Goal: Information Seeking & Learning: Learn about a topic

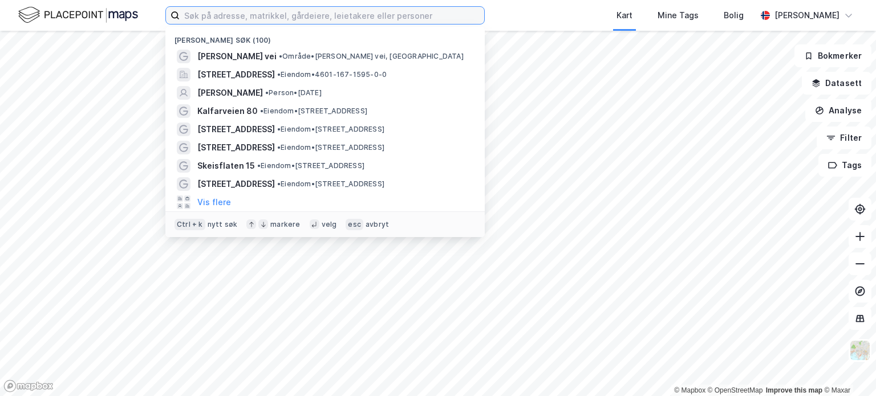
click at [303, 11] on input at bounding box center [332, 15] width 305 height 17
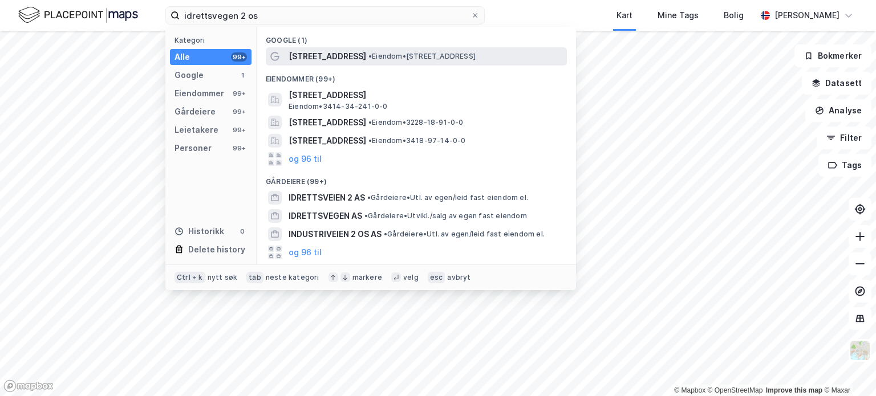
click at [369, 54] on span "• Eiendom • [STREET_ADDRESS]" at bounding box center [422, 56] width 107 height 9
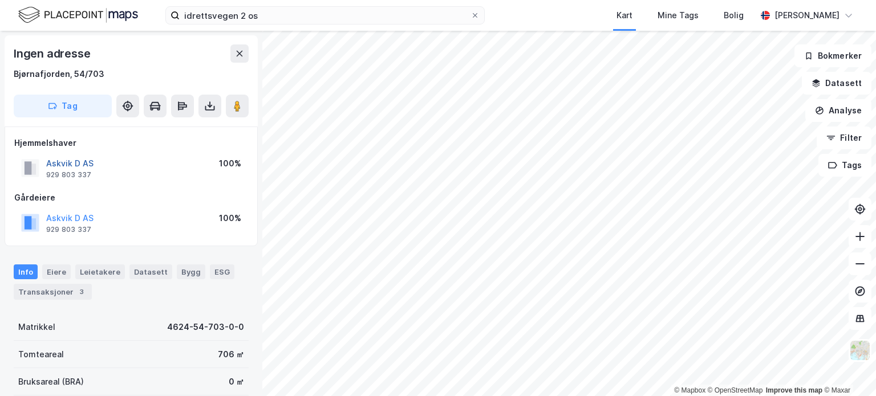
click at [0, 0] on button "Askvik D AS" at bounding box center [0, 0] width 0 height 0
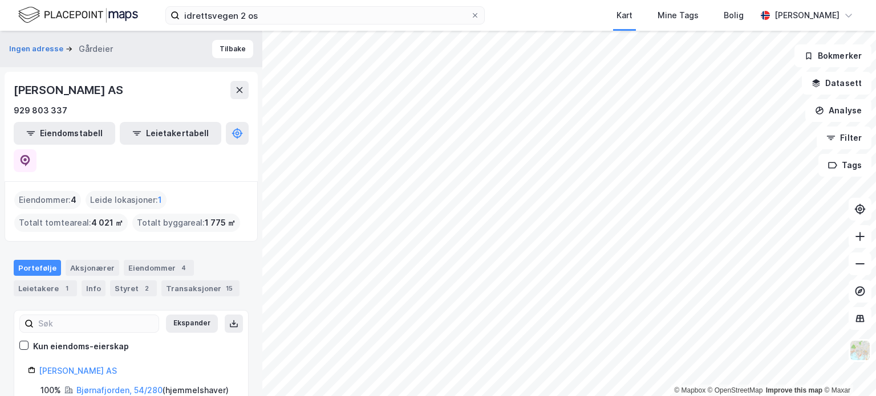
click at [51, 191] on div "Eiendommer : 4" at bounding box center [47, 200] width 67 height 18
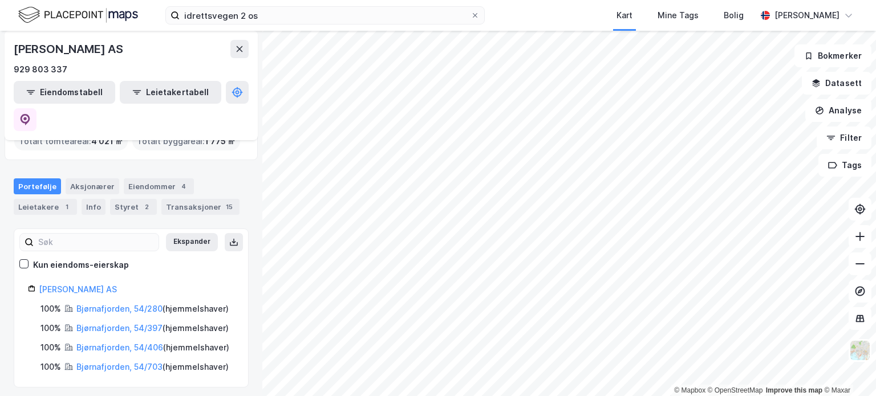
scroll to position [114, 0]
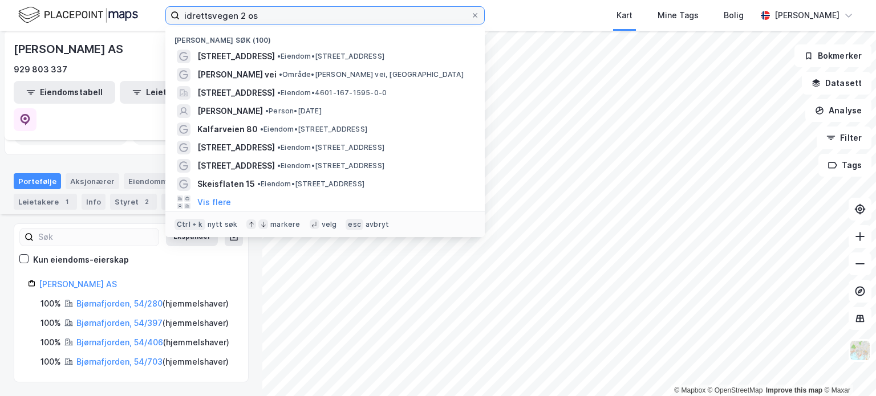
drag, startPoint x: 283, startPoint y: 16, endPoint x: 161, endPoint y: 17, distance: 121.5
click at [161, 17] on div "idrettsvegen 2 os Nylige søk (100) Idrettsvegen 2 • Eiendom • [STREET_ADDRESS] …" at bounding box center [438, 15] width 876 height 31
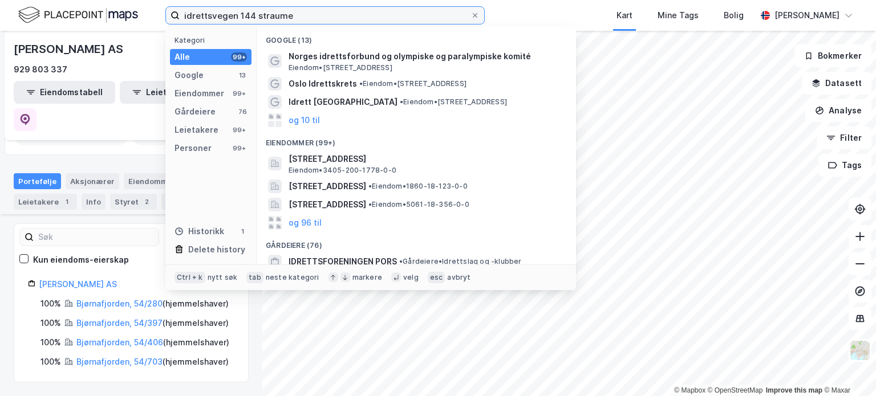
type input "idrettsvegen 144 straume"
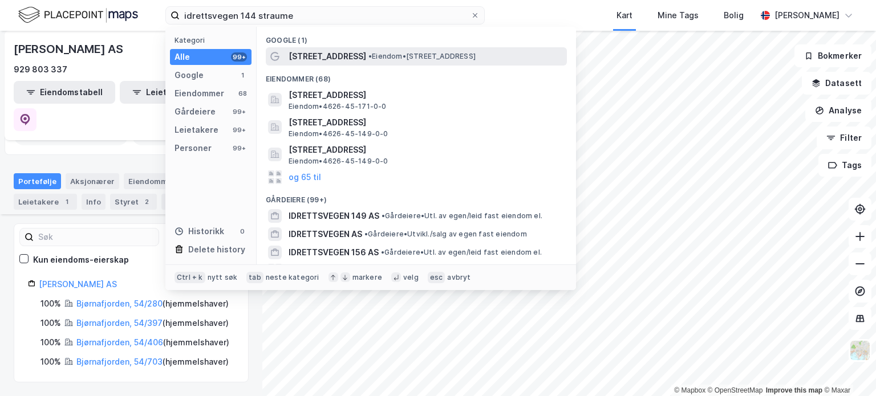
click at [393, 52] on span "• Eiendom • [STREET_ADDRESS]" at bounding box center [422, 56] width 107 height 9
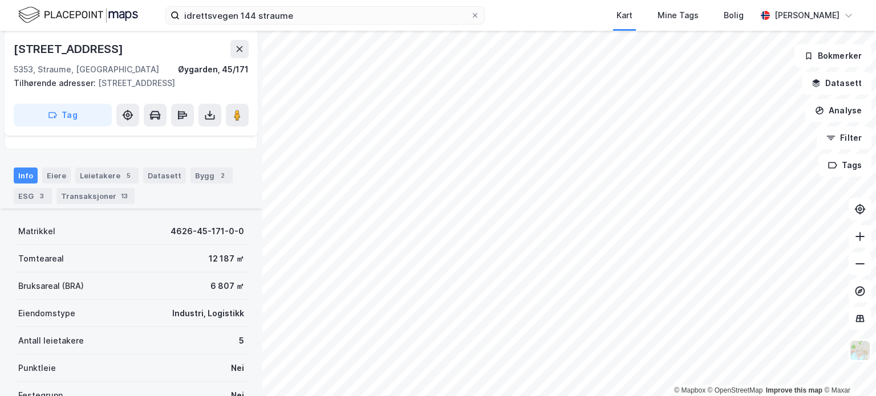
scroll to position [171, 0]
